Goal: Task Accomplishment & Management: Use online tool/utility

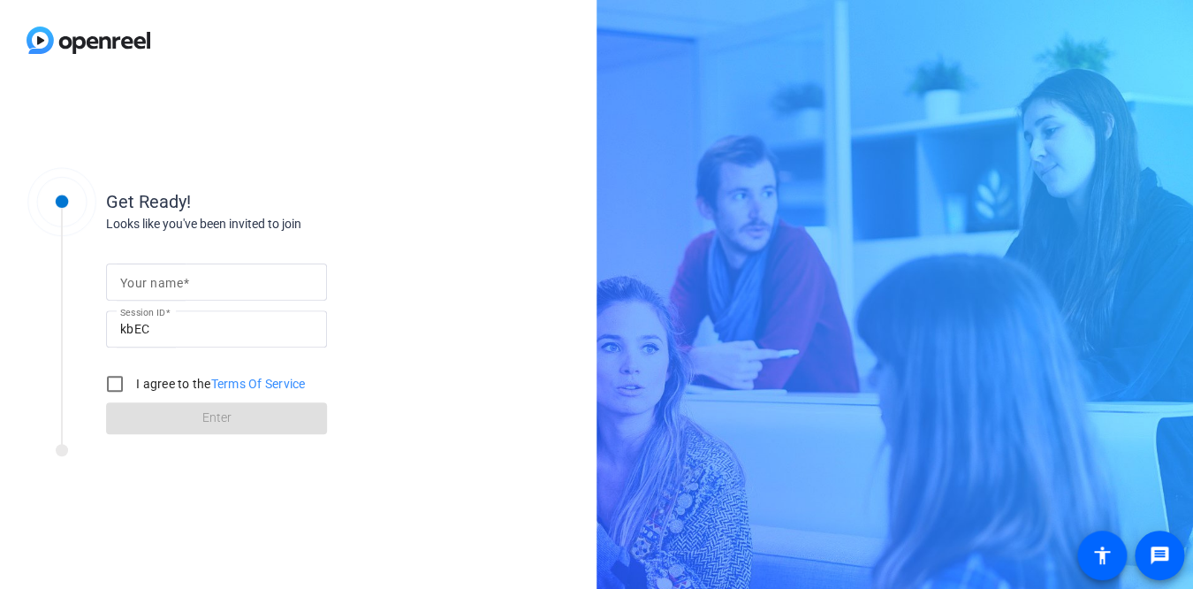
click at [179, 282] on mat-label "Your name" at bounding box center [151, 283] width 63 height 14
click at [179, 282] on input "Your name" at bounding box center [216, 281] width 193 height 21
type input "[PERSON_NAME]"
click at [119, 385] on input "I agree to the Terms Of Service" at bounding box center [114, 383] width 35 height 35
checkbox input "true"
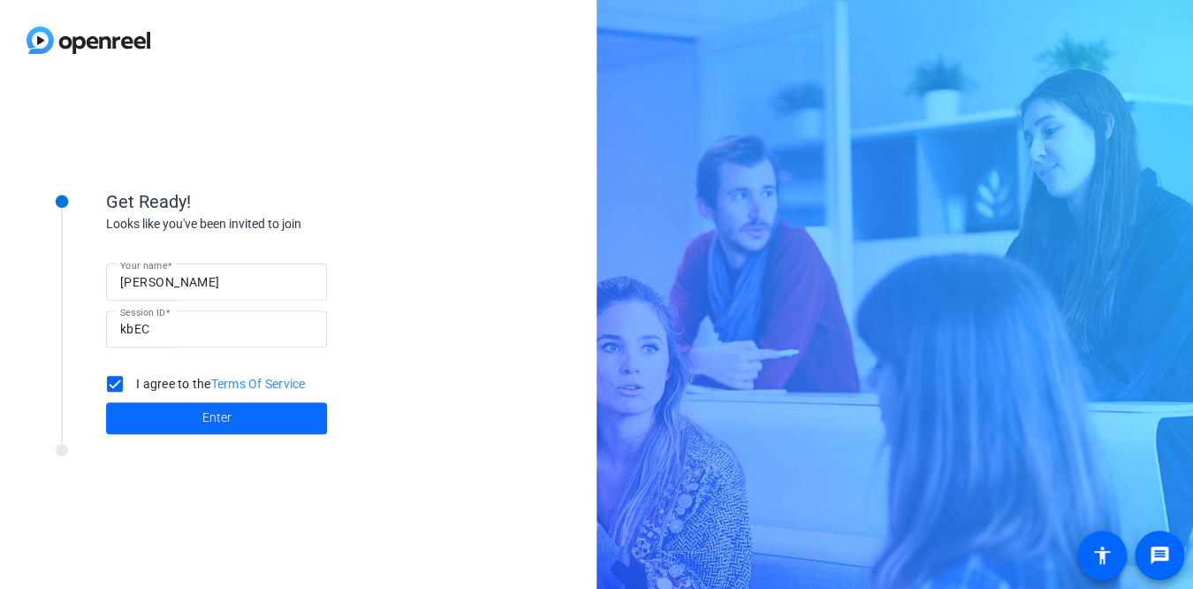
click at [197, 411] on span at bounding box center [216, 418] width 221 height 42
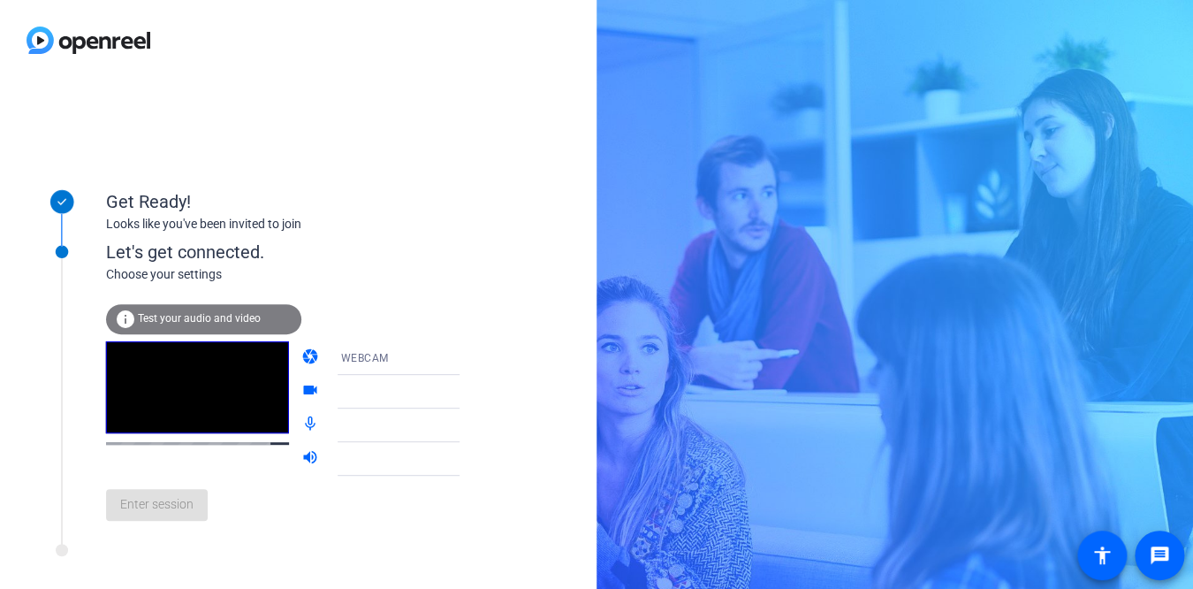
click at [180, 323] on span "Test your audio and video" at bounding box center [199, 318] width 123 height 12
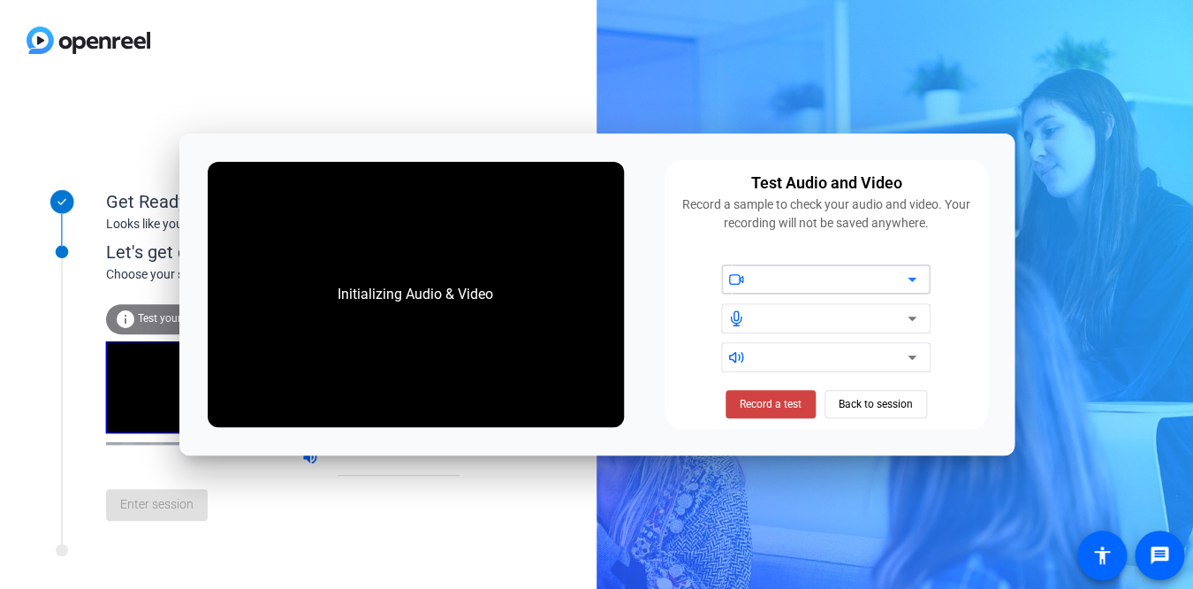
click at [772, 274] on div at bounding box center [832, 279] width 150 height 21
click at [909, 279] on icon at bounding box center [912, 279] width 21 height 21
click at [911, 282] on icon at bounding box center [912, 279] width 21 height 21
click at [914, 316] on icon at bounding box center [912, 318] width 21 height 21
click at [910, 320] on icon at bounding box center [912, 318] width 21 height 21
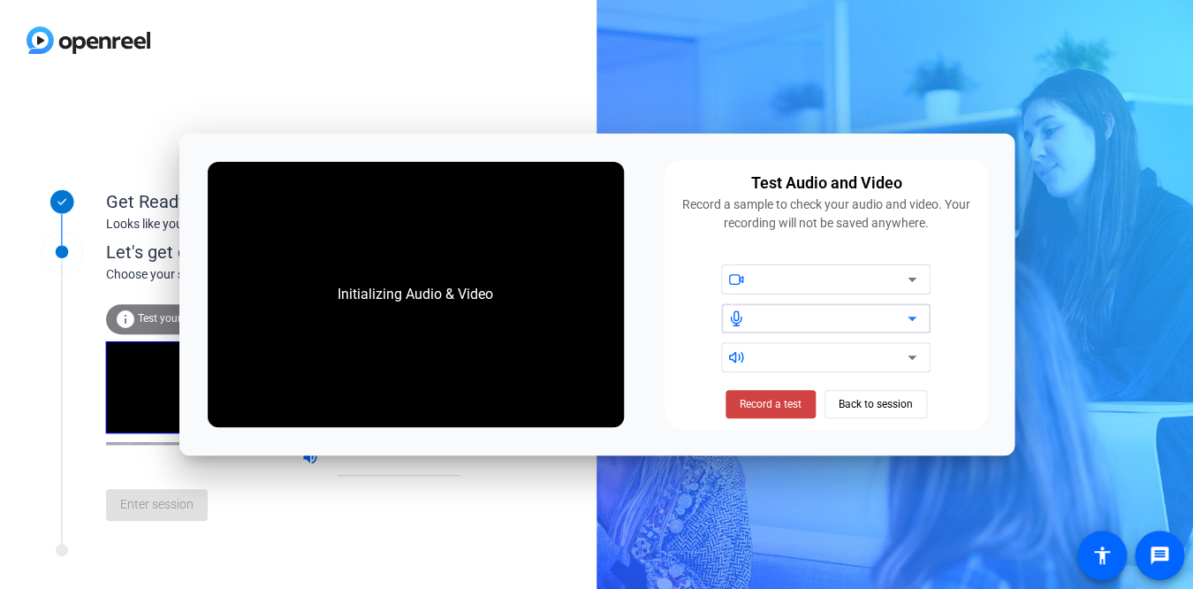
drag, startPoint x: 909, startPoint y: 321, endPoint x: 897, endPoint y: 320, distance: 12.4
click at [909, 321] on icon at bounding box center [912, 318] width 21 height 21
click at [860, 320] on div at bounding box center [832, 318] width 150 height 21
drag, startPoint x: 859, startPoint y: 319, endPoint x: 846, endPoint y: 321, distance: 13.4
click at [859, 319] on div at bounding box center [832, 318] width 150 height 21
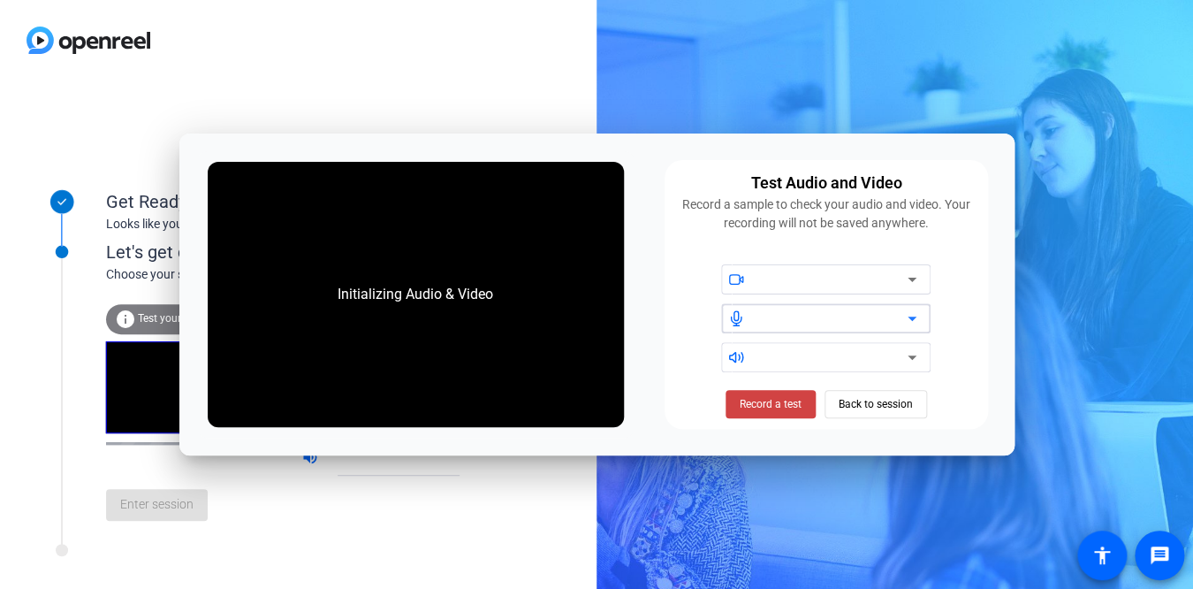
click at [856, 357] on div at bounding box center [832, 356] width 150 height 21
click at [855, 357] on div at bounding box center [832, 356] width 150 height 21
click at [855, 360] on div at bounding box center [832, 356] width 150 height 21
click at [758, 408] on span "Record a test" at bounding box center [771, 404] width 62 height 16
click at [899, 280] on div at bounding box center [832, 279] width 150 height 21
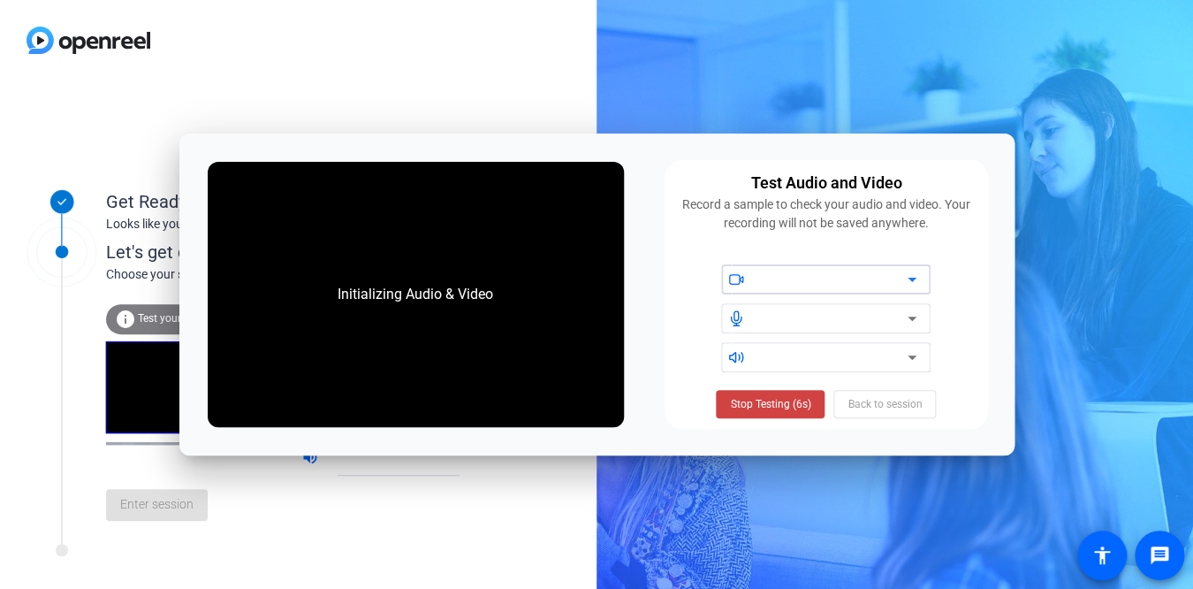
click at [890, 408] on div "Stop Testing (6s) Back to session" at bounding box center [826, 404] width 220 height 28
click at [962, 79] on div "Get Ready! Looks like you've been invited to join Let's get connected. Choose y…" at bounding box center [596, 294] width 1193 height 589
